Goal: Complete application form: Complete application form

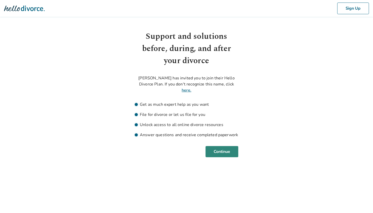
click at [227, 146] on button "Continue" at bounding box center [222, 151] width 33 height 11
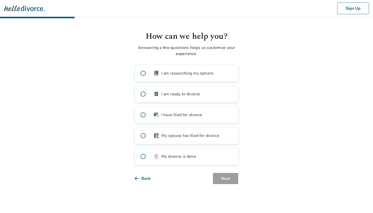
click at [141, 138] on span at bounding box center [143, 136] width 16 height 16
click at [224, 177] on button "Next" at bounding box center [225, 178] width 25 height 11
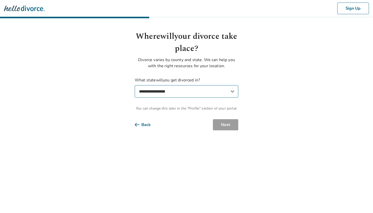
select select "**"
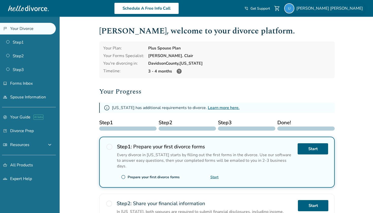
click at [356, 8] on span "[PERSON_NAME]" at bounding box center [331, 9] width 69 height 6
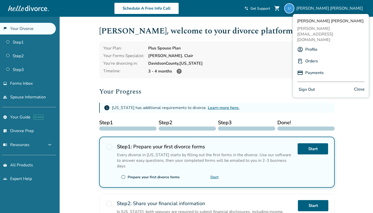
click at [317, 45] on link "Profile" at bounding box center [311, 50] width 12 height 10
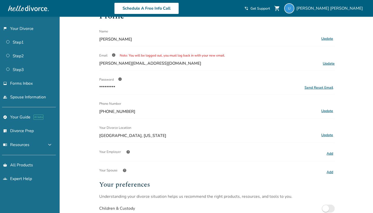
scroll to position [21, 0]
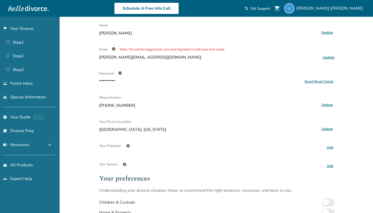
click at [331, 167] on button "Add" at bounding box center [330, 166] width 10 height 7
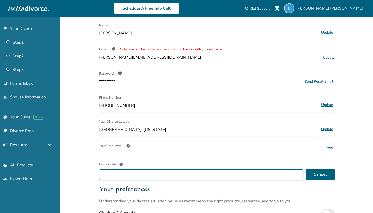
click at [201, 174] on input "Invite Code help" at bounding box center [201, 175] width 204 height 11
paste input "**********"
type input "**********"
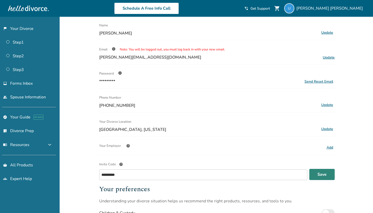
click at [324, 173] on button "Save" at bounding box center [321, 174] width 25 height 11
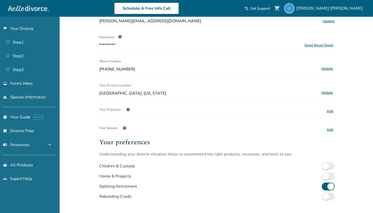
scroll to position [58, 0]
click at [328, 129] on button "Add" at bounding box center [330, 129] width 10 height 7
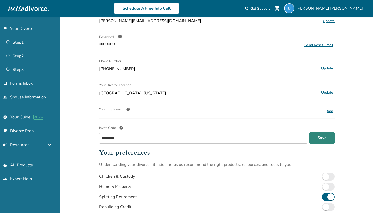
click at [316, 142] on button "Save" at bounding box center [321, 138] width 25 height 11
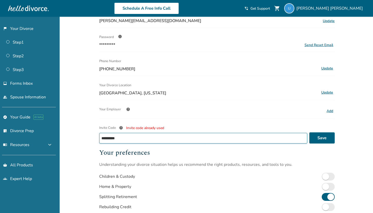
click at [194, 142] on input "**********" at bounding box center [203, 138] width 208 height 11
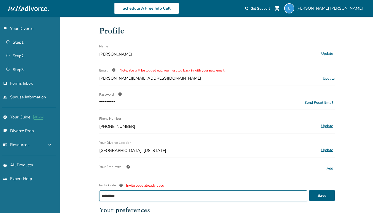
scroll to position [0, 0]
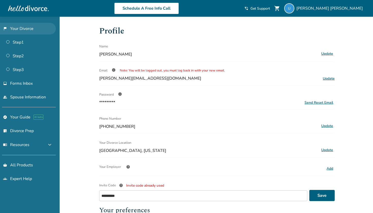
click at [37, 31] on link "flag_2 Your Divorce" at bounding box center [28, 29] width 56 height 12
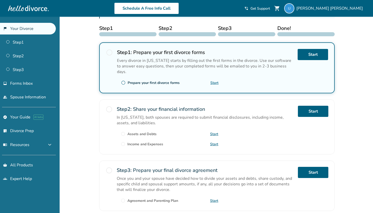
scroll to position [62, 0]
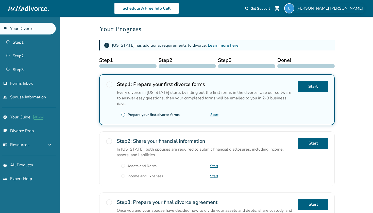
click at [354, 10] on span "[PERSON_NAME]" at bounding box center [331, 9] width 69 height 6
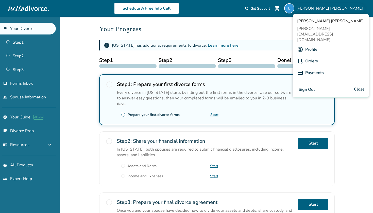
click at [313, 45] on link "Profile" at bounding box center [311, 50] width 12 height 10
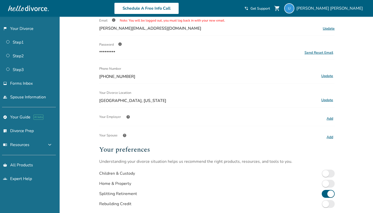
scroll to position [79, 0]
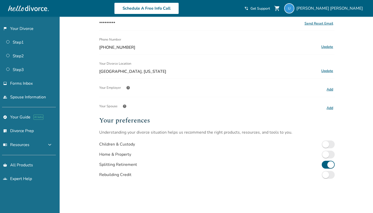
click at [330, 109] on button "Add" at bounding box center [330, 108] width 10 height 7
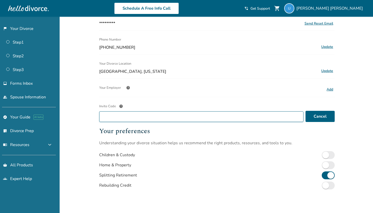
click at [292, 119] on input "Invite Code help" at bounding box center [201, 116] width 204 height 11
paste input "**********"
type input "**********"
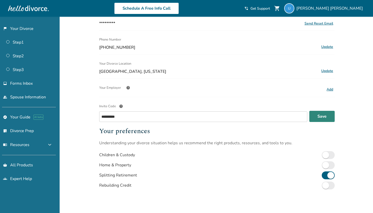
click at [321, 113] on button "Save" at bounding box center [321, 116] width 25 height 11
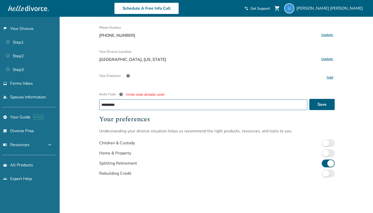
scroll to position [91, 0]
click at [30, 94] on link "people Spouse Information" at bounding box center [28, 97] width 56 height 12
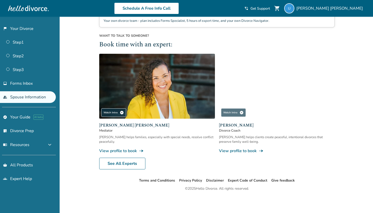
scroll to position [173, 0]
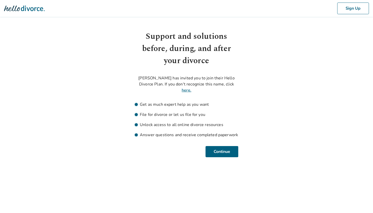
click at [225, 122] on ul "Get as much expert help as you want File for divorce or let us file for you Unl…" at bounding box center [187, 120] width 104 height 37
click at [223, 136] on div "Support and solutions before, during, and after your divorce Chalice Jones has …" at bounding box center [187, 93] width 104 height 127
click at [221, 146] on button "Continue" at bounding box center [222, 151] width 33 height 11
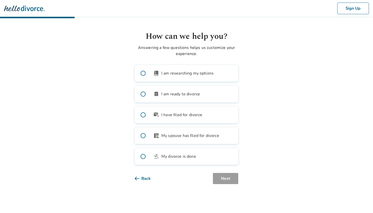
click at [166, 134] on span "My spouse has filed for divorce" at bounding box center [190, 136] width 58 height 6
click at [225, 176] on button "Next" at bounding box center [225, 178] width 25 height 11
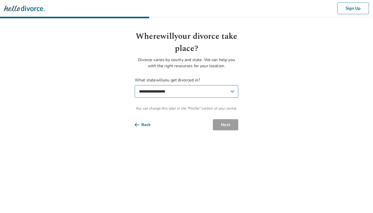
select select "**"
